Goal: Task Accomplishment & Management: Use online tool/utility

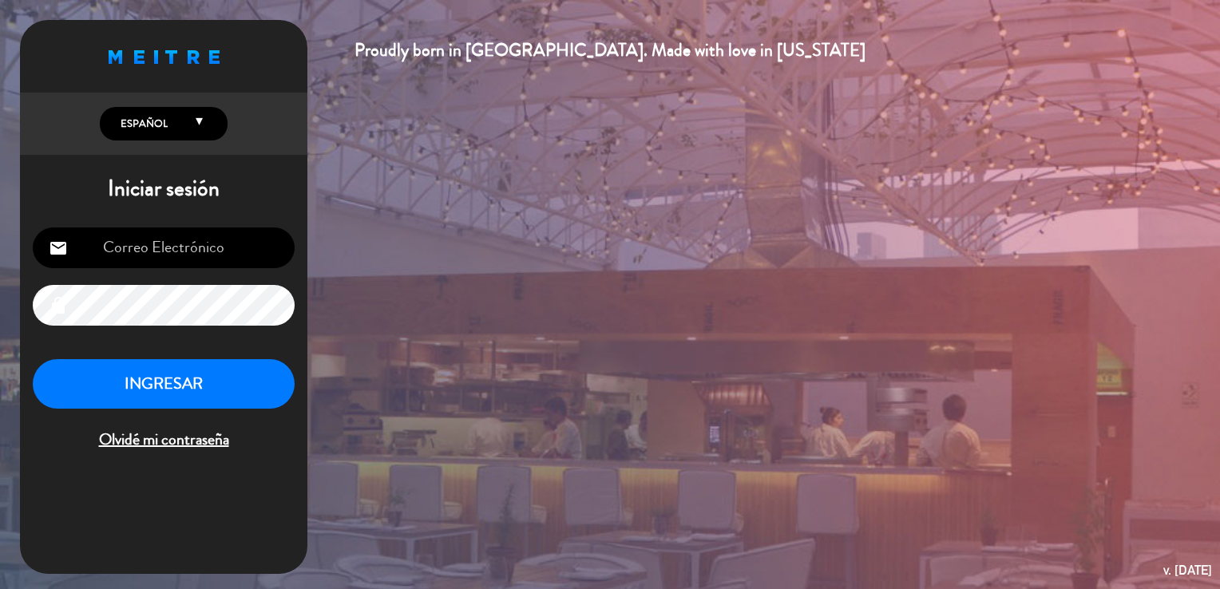
type input "[EMAIL_ADDRESS][DOMAIN_NAME]"
click at [224, 386] on button "INGRESAR" at bounding box center [164, 384] width 262 height 50
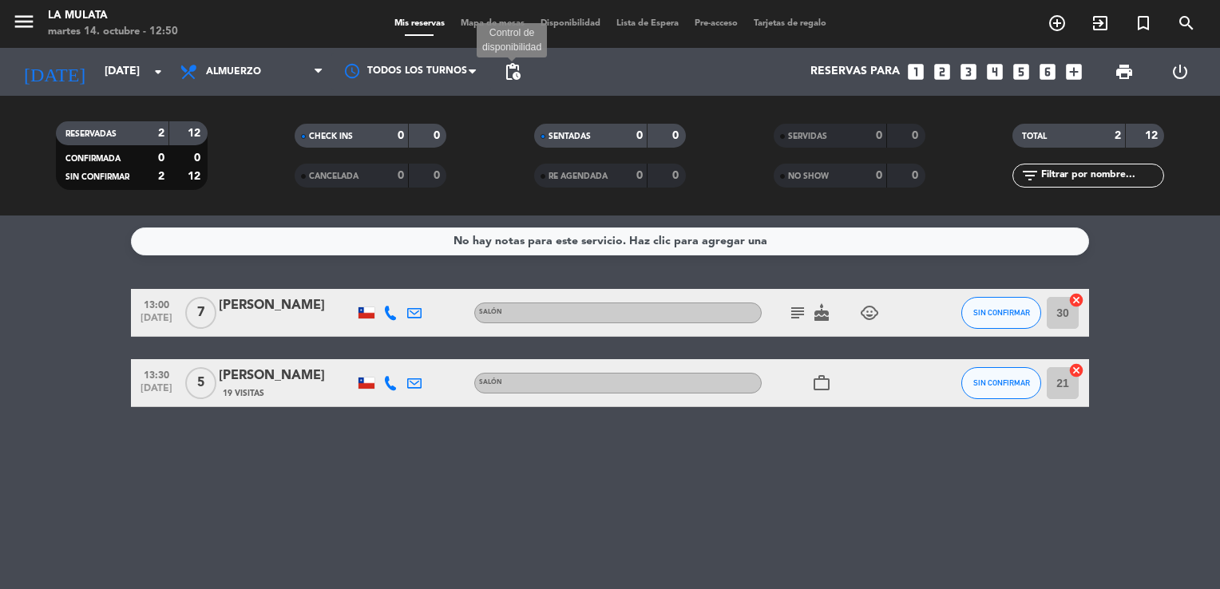
click at [519, 78] on span "pending_actions" at bounding box center [512, 71] width 19 height 19
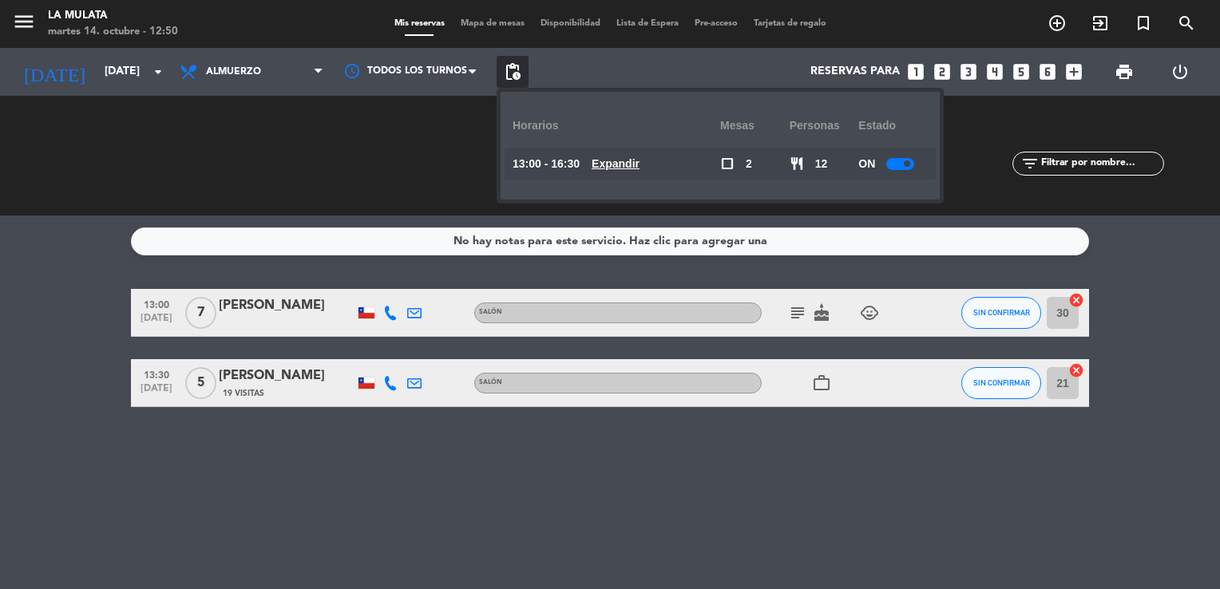
click at [901, 163] on div at bounding box center [900, 164] width 28 height 12
click at [1003, 509] on div "No hay notas para este servicio. Haz clic para agregar una 13:00 [DATE] 7 [PERS…" at bounding box center [610, 403] width 1220 height 374
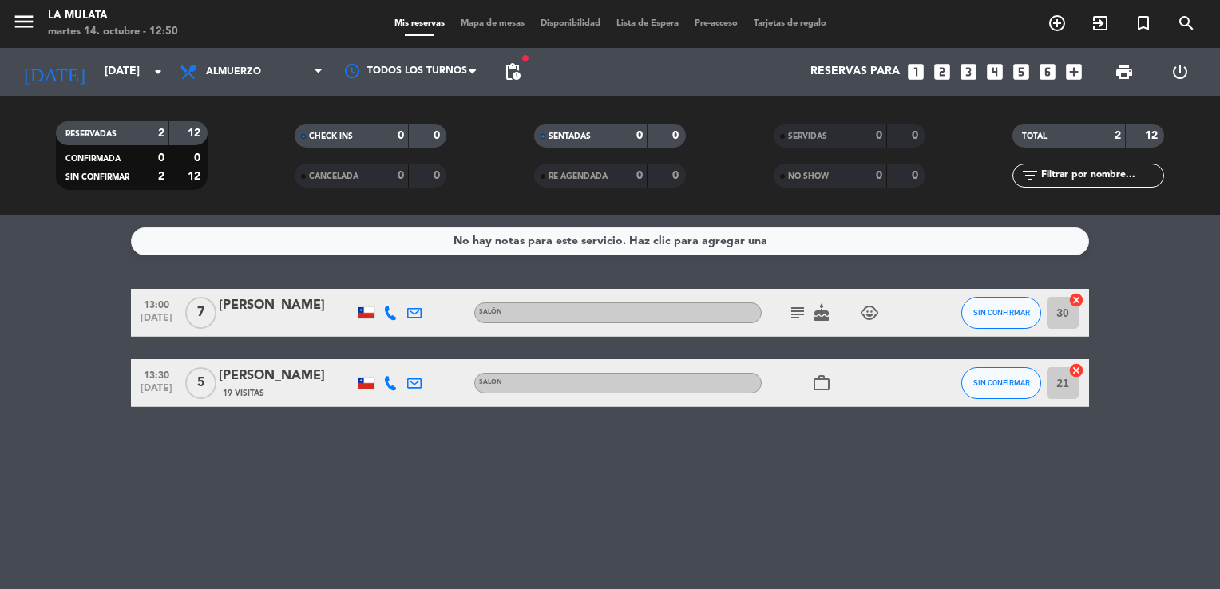
click at [801, 317] on icon "subject" at bounding box center [797, 312] width 19 height 19
click at [834, 310] on div "subject Cumpleaños niña de 6 años cake child_care" at bounding box center [834, 312] width 144 height 47
click at [824, 312] on icon "cake" at bounding box center [821, 312] width 19 height 19
click at [92, 382] on bookings-row "13:00 [DATE] 7 [PERSON_NAME] Salón subject cake CUMPLEAÑOS child_care SIN CONFI…" at bounding box center [610, 348] width 1220 height 118
click at [1123, 62] on span "print" at bounding box center [1124, 71] width 19 height 19
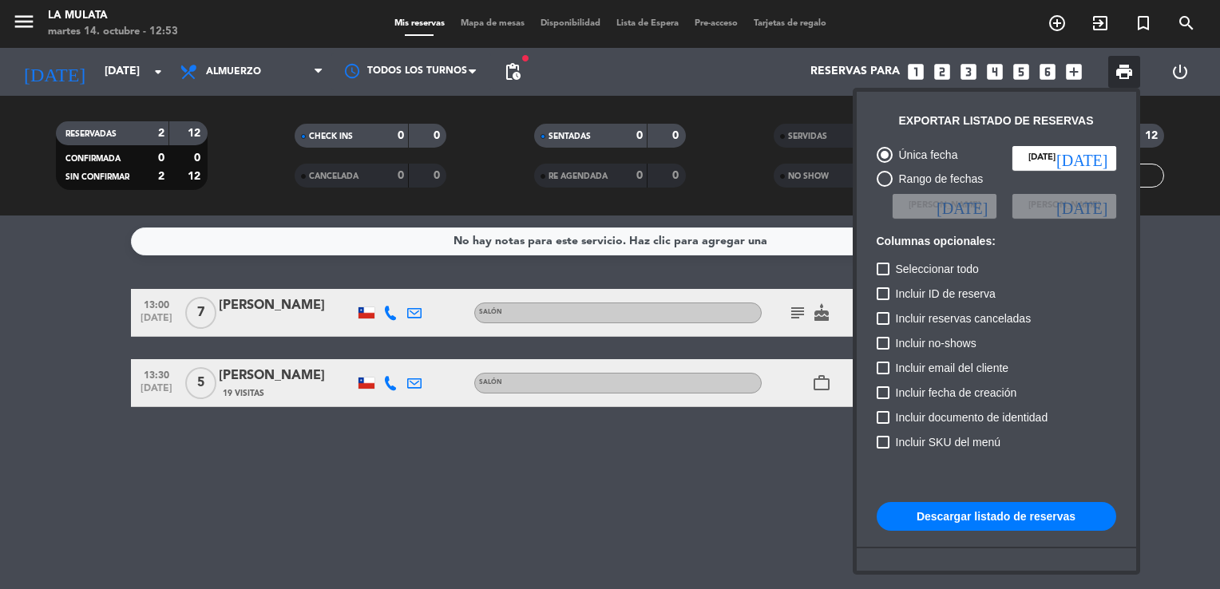
click at [891, 267] on label "Seleccionar todo" at bounding box center [928, 268] width 102 height 19
click at [883, 275] on input "Seleccionar todo" at bounding box center [882, 275] width 1 height 1
checkbox input "true"
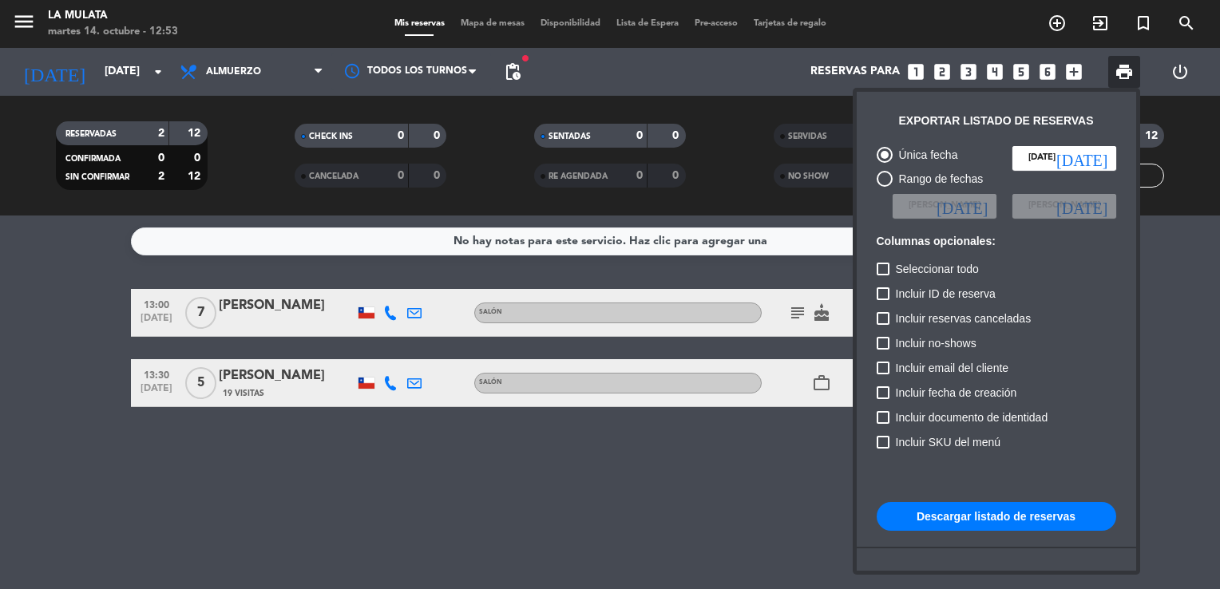
checkbox input "true"
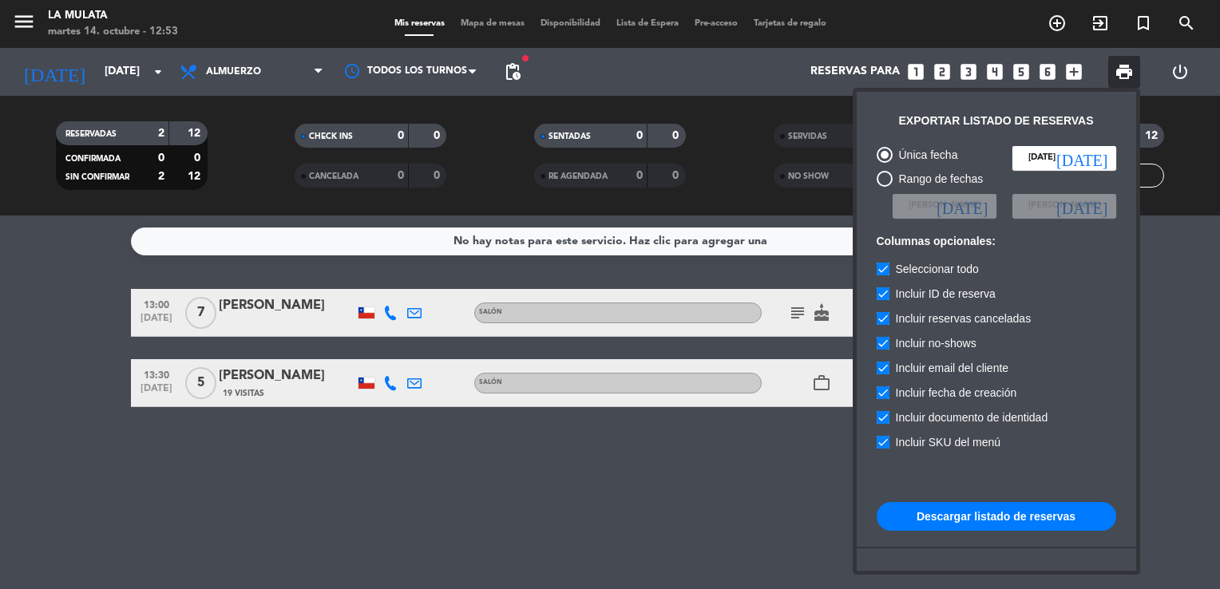
click at [980, 515] on button "Descargar listado de reservas" at bounding box center [997, 516] width 240 height 29
